Goal: Transaction & Acquisition: Purchase product/service

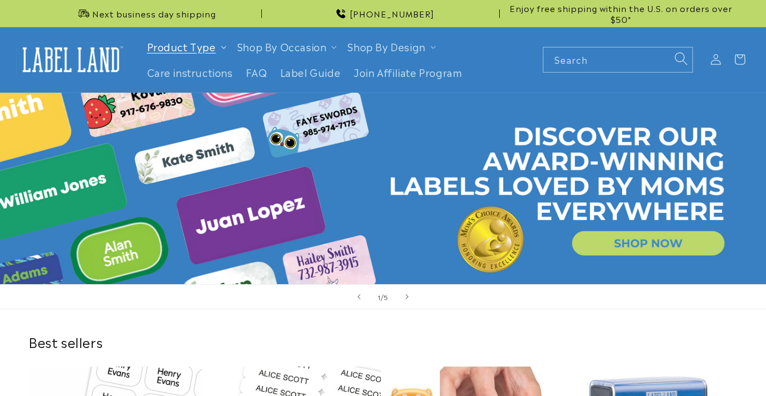
click at [171, 48] on link "Product Type" at bounding box center [181, 46] width 69 height 14
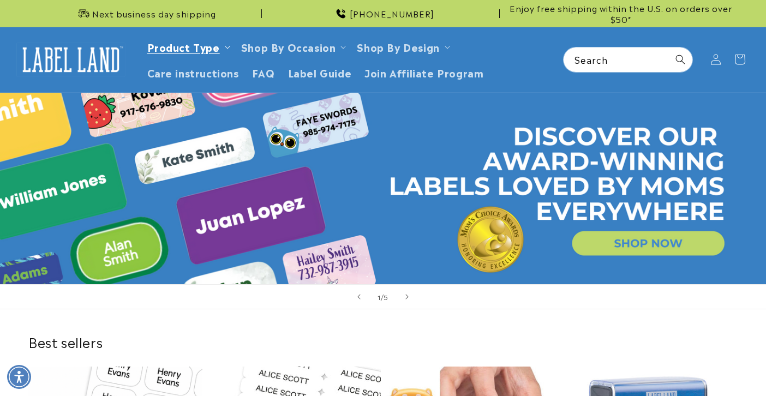
click at [186, 50] on link "Product Type" at bounding box center [183, 46] width 73 height 15
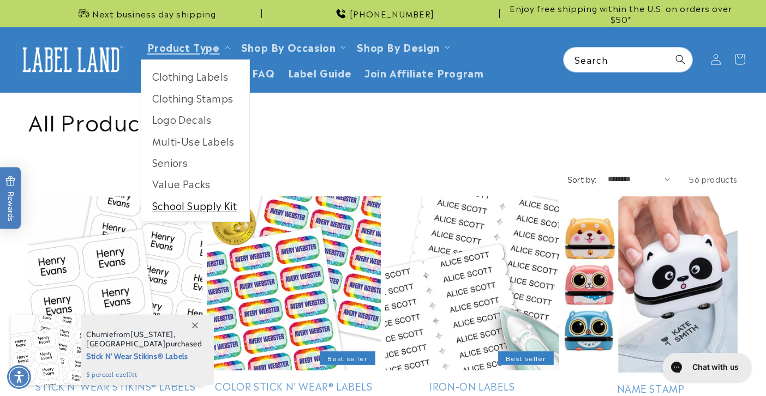
click at [190, 202] on link "School Supply Kit" at bounding box center [195, 205] width 108 height 21
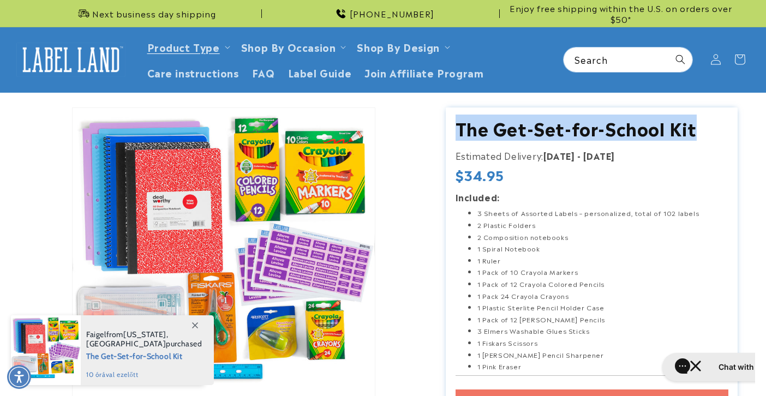
drag, startPoint x: 446, startPoint y: 124, endPoint x: 699, endPoint y: 131, distance: 253.8
click at [699, 131] on section "The Get-Set-for-School Kit The Get-Set-for-School Kit Estimated Delivery: Aug 2…" at bounding box center [592, 287] width 292 height 361
copy h1 "The Get-Set-for-School Kit"
